Goal: Task Accomplishment & Management: Use online tool/utility

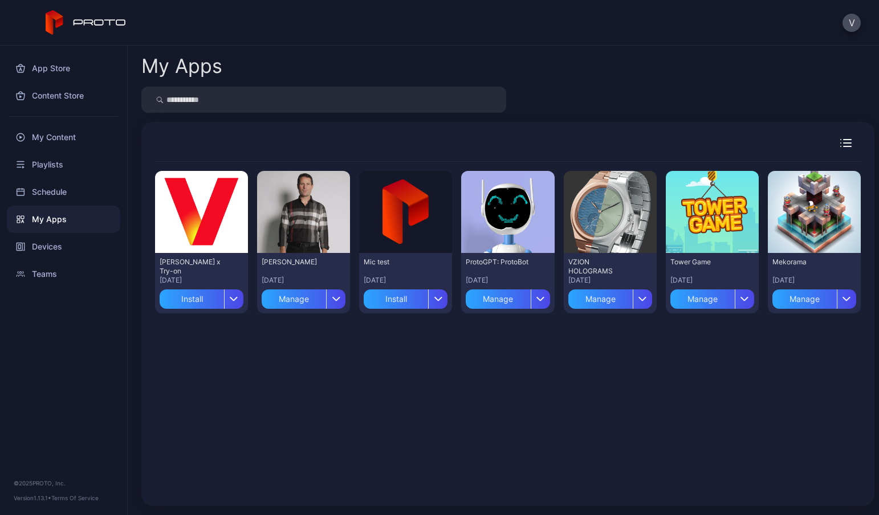
click at [298, 225] on div "Preview" at bounding box center [303, 212] width 93 height 82
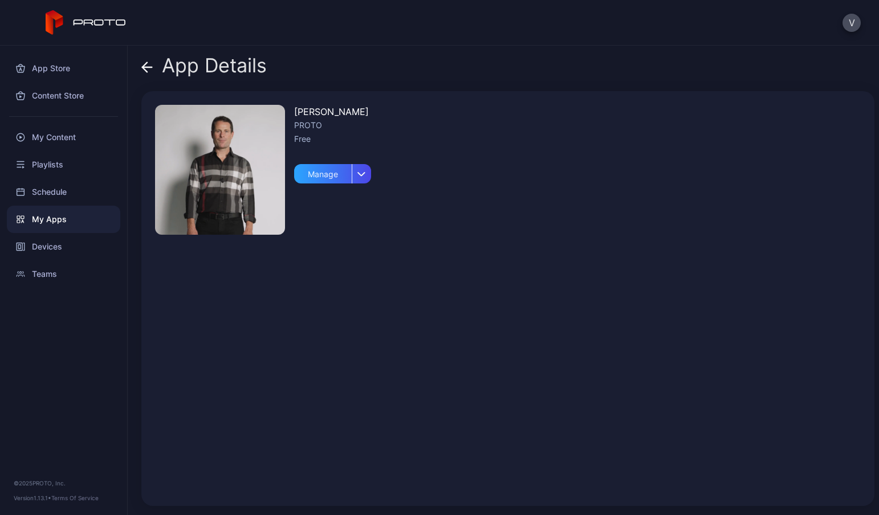
click at [258, 208] on img at bounding box center [220, 170] width 130 height 130
click at [482, 226] on div "[PERSON_NAME] - VZ PROTO Free Manage" at bounding box center [507, 298] width 733 height 415
click at [59, 136] on div "My Content" at bounding box center [63, 137] width 113 height 27
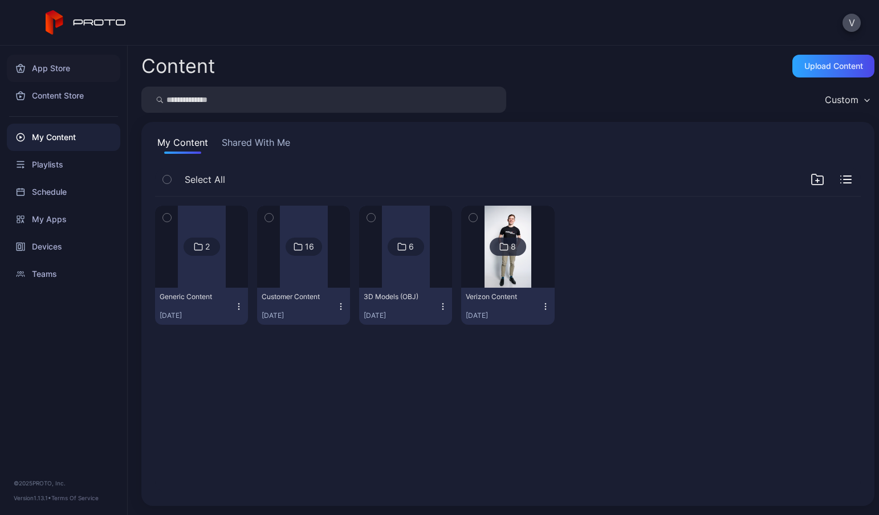
click at [63, 75] on div "App Store" at bounding box center [63, 68] width 113 height 27
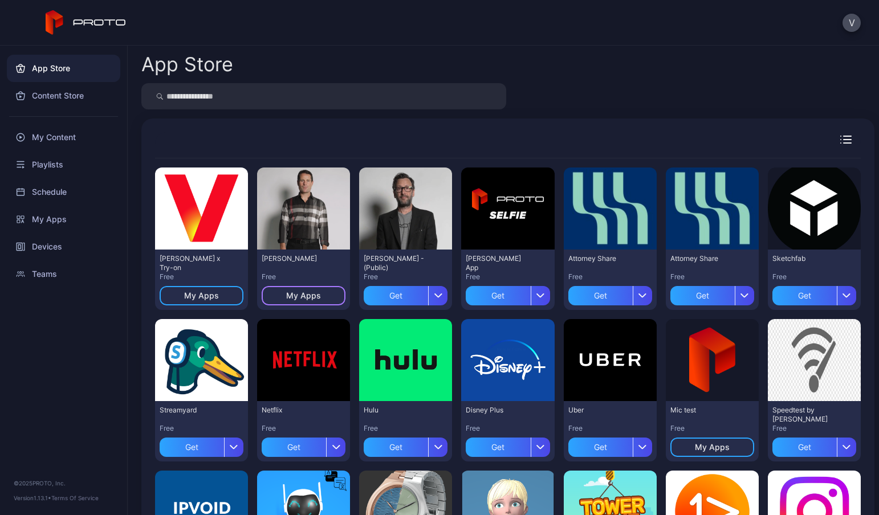
click at [302, 295] on div "My Apps" at bounding box center [303, 295] width 35 height 9
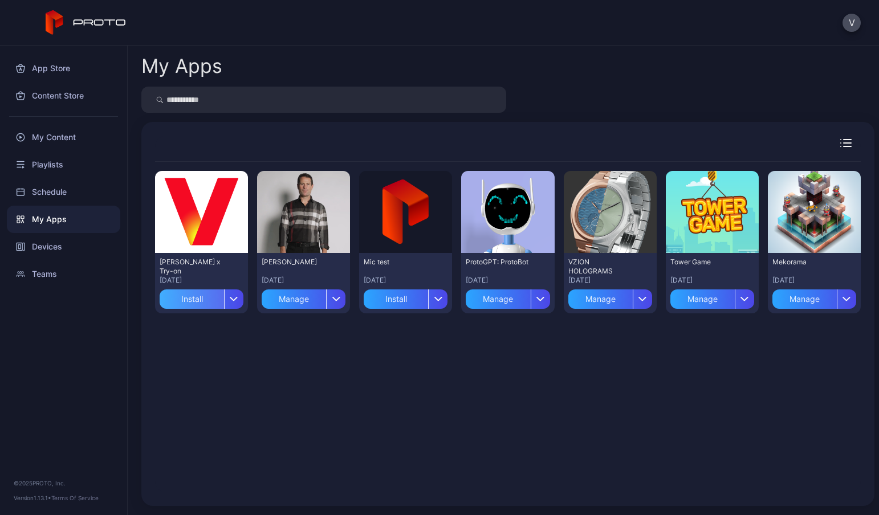
click at [194, 300] on div "Install" at bounding box center [192, 299] width 64 height 19
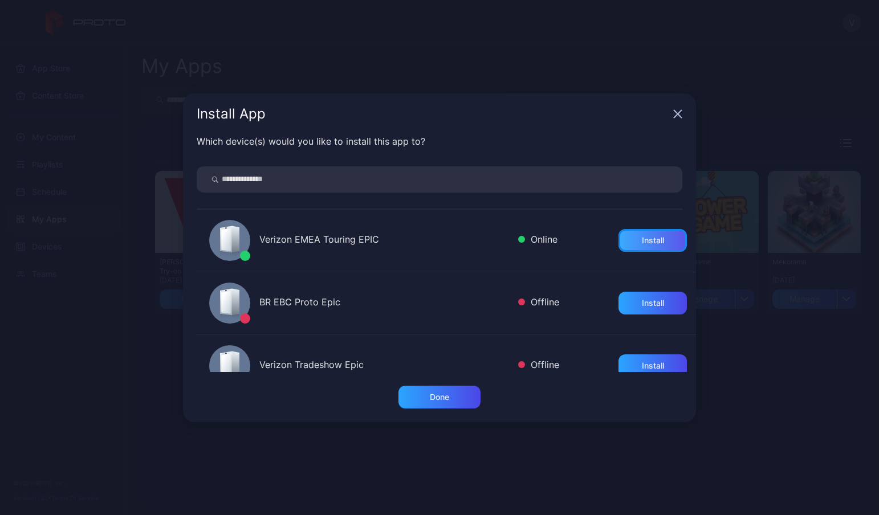
click at [642, 243] on div "Install" at bounding box center [653, 240] width 22 height 9
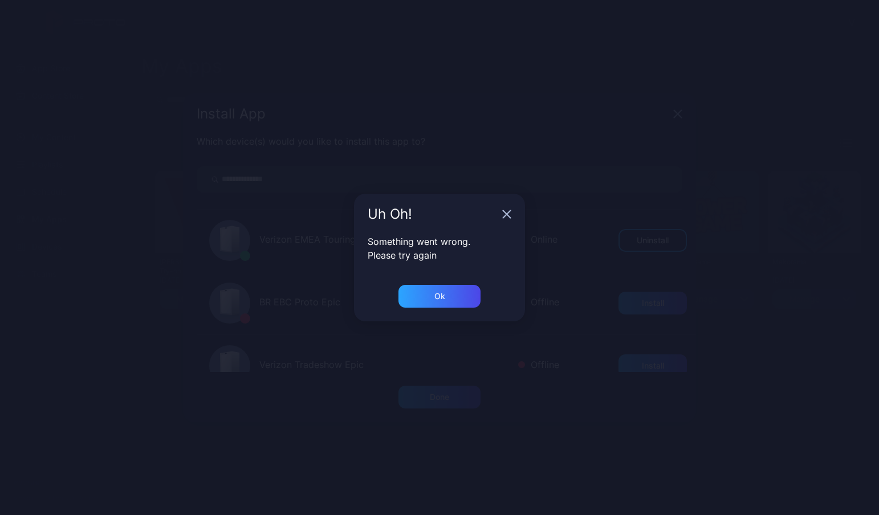
click at [464, 308] on div "Ok" at bounding box center [439, 303] width 171 height 36
click at [442, 303] on div "Ok" at bounding box center [440, 296] width 82 height 23
